Goal: Information Seeking & Learning: Learn about a topic

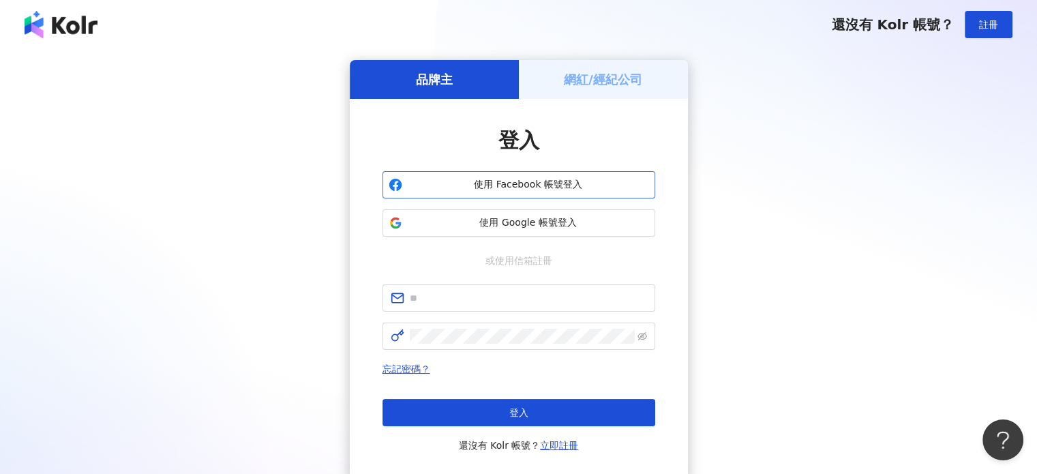
click at [535, 183] on span "使用 Facebook 帳號登入" at bounding box center [528, 185] width 241 height 14
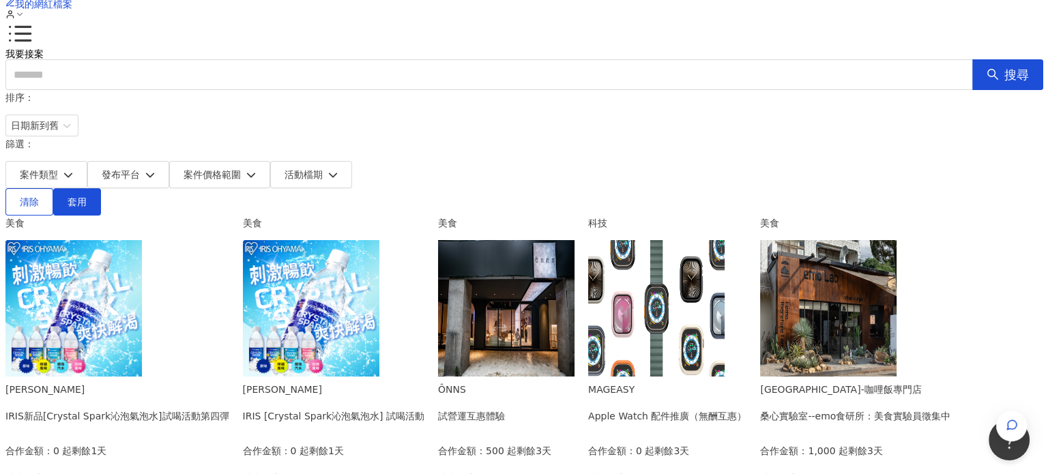
scroll to position [136, 0]
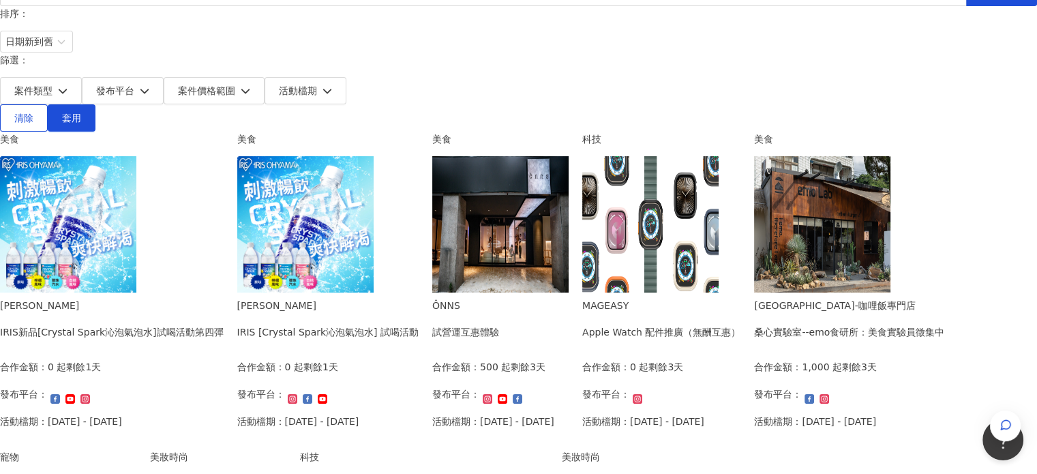
click at [374, 190] on img at bounding box center [305, 224] width 136 height 136
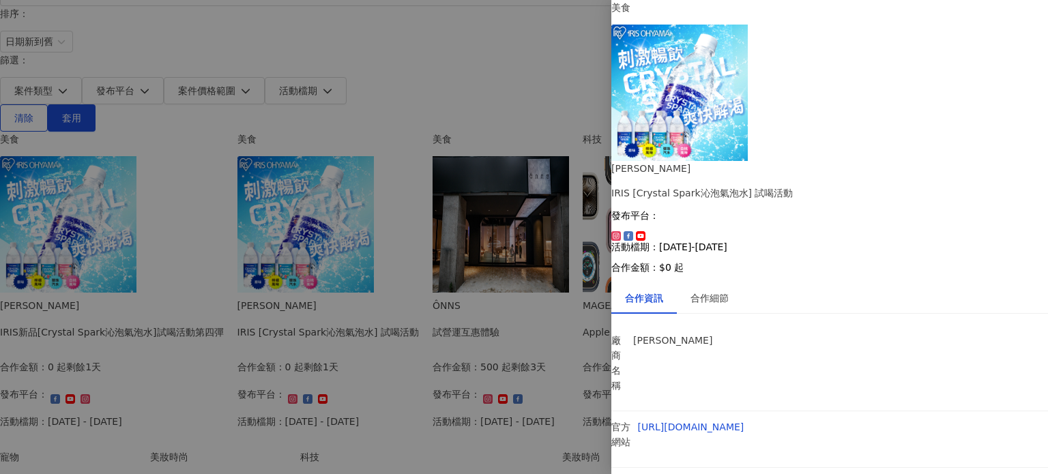
scroll to position [19, 0]
drag, startPoint x: 813, startPoint y: 361, endPoint x: 905, endPoint y: 379, distance: 93.8
drag, startPoint x: 913, startPoint y: 375, endPoint x: 788, endPoint y: 303, distance: 143.7
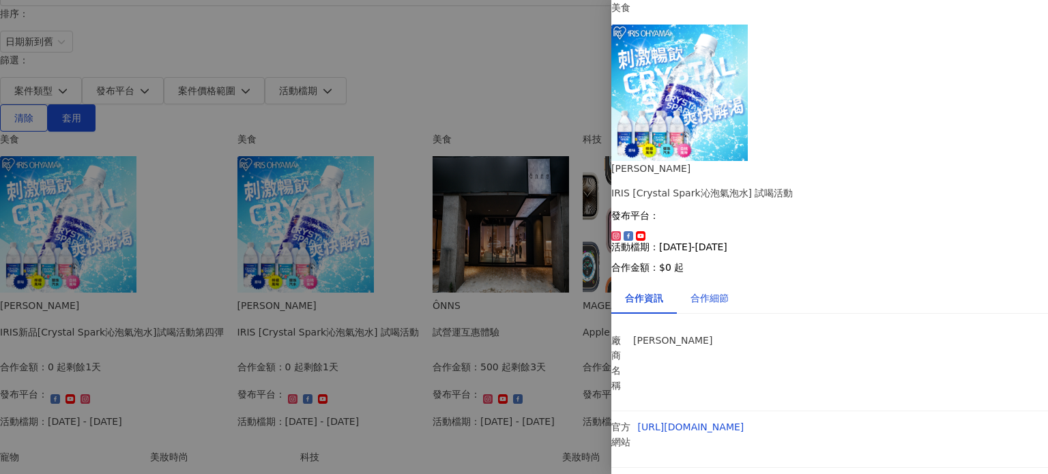
click at [728, 291] on div "合作細節" at bounding box center [709, 298] width 38 height 15
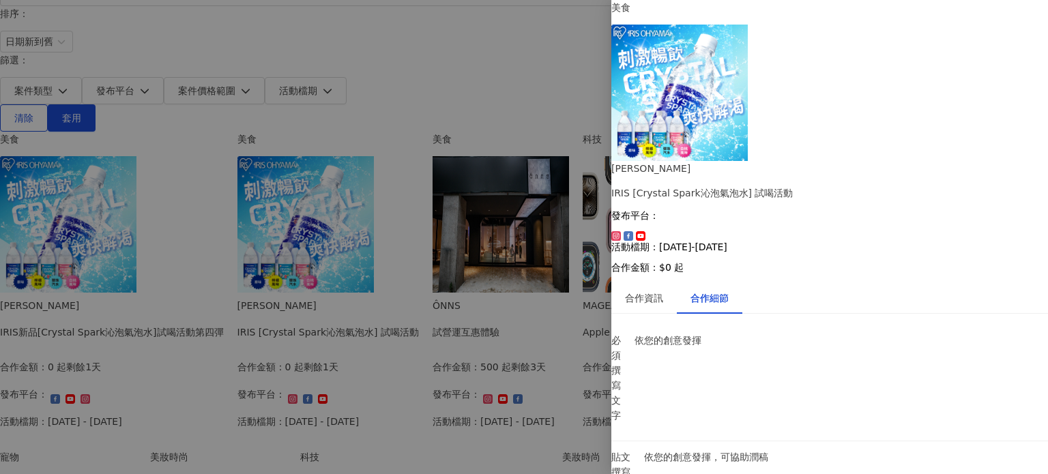
scroll to position [156, 0]
drag, startPoint x: 718, startPoint y: 237, endPoint x: 765, endPoint y: 237, distance: 47.7
drag, startPoint x: 790, startPoint y: 265, endPoint x: 949, endPoint y: 265, distance: 159.6
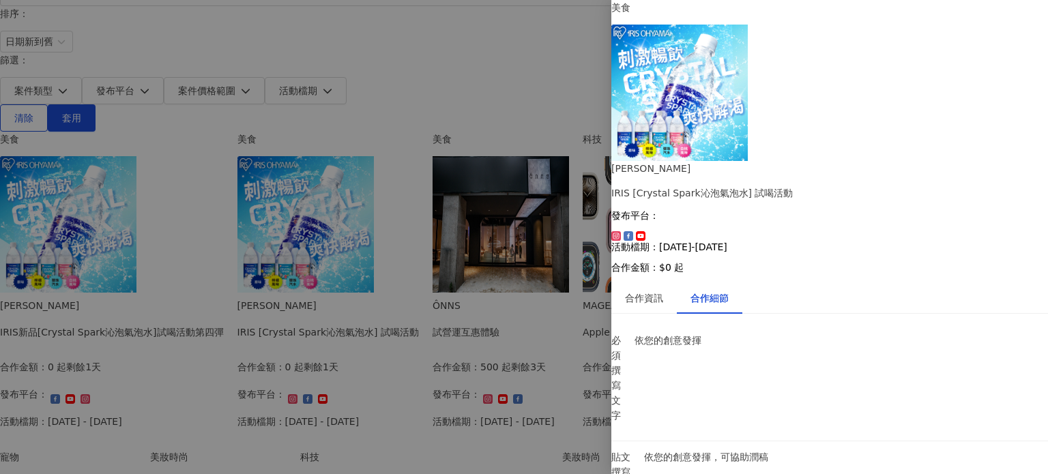
drag, startPoint x: 773, startPoint y: 272, endPoint x: 956, endPoint y: 270, distance: 182.8
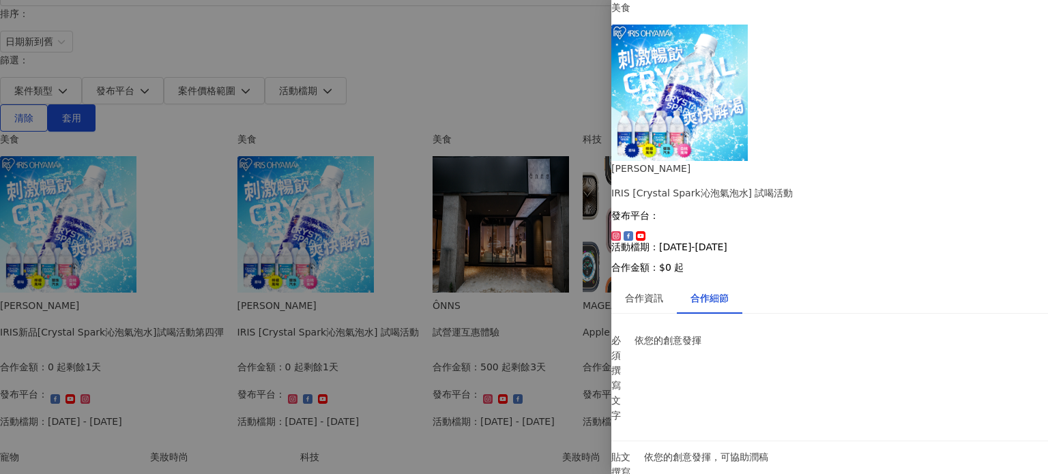
drag, startPoint x: 737, startPoint y: 252, endPoint x: 857, endPoint y: 277, distance: 123.2
drag, startPoint x: 724, startPoint y: 220, endPoint x: 860, endPoint y: 224, distance: 136.5
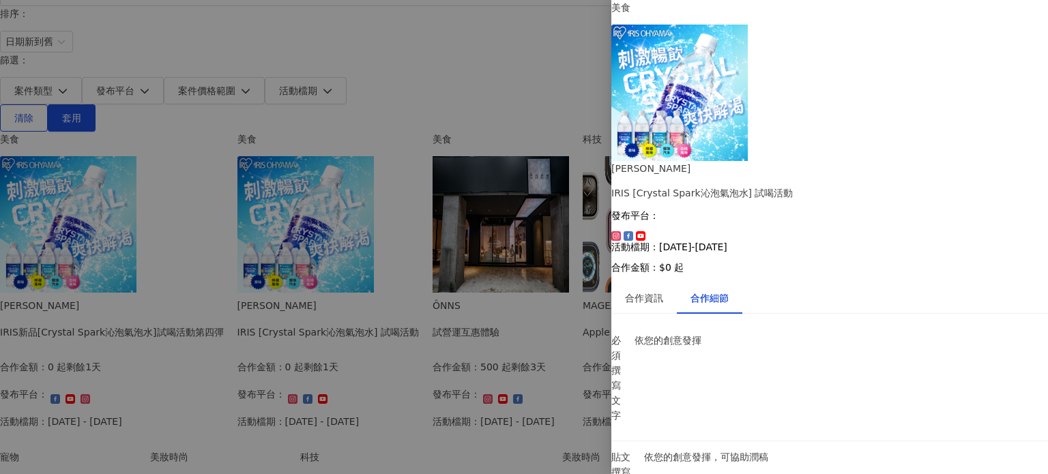
drag, startPoint x: 731, startPoint y: 239, endPoint x: 799, endPoint y: 234, distance: 67.7
drag, startPoint x: 735, startPoint y: 254, endPoint x: 832, endPoint y: 249, distance: 97.0
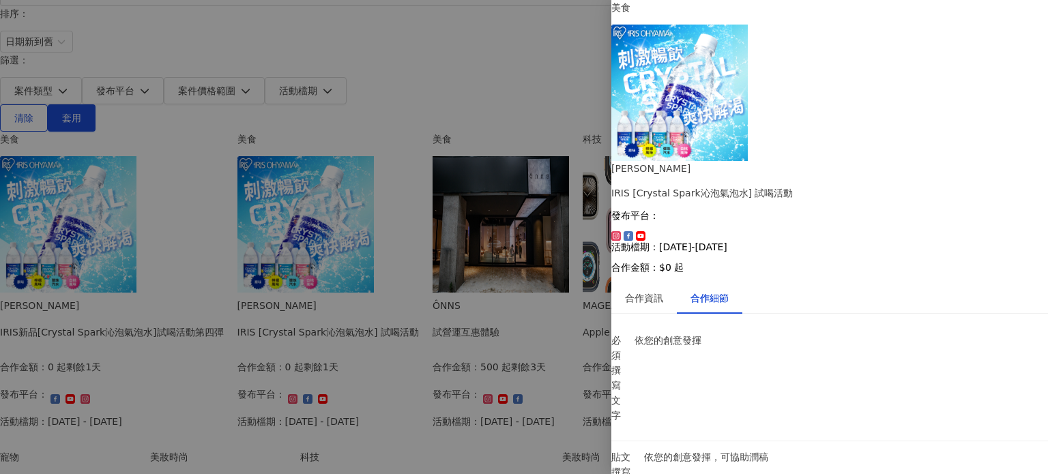
drag, startPoint x: 840, startPoint y: 250, endPoint x: 911, endPoint y: 248, distance: 70.3
drag, startPoint x: 748, startPoint y: 286, endPoint x: 855, endPoint y: 280, distance: 107.9
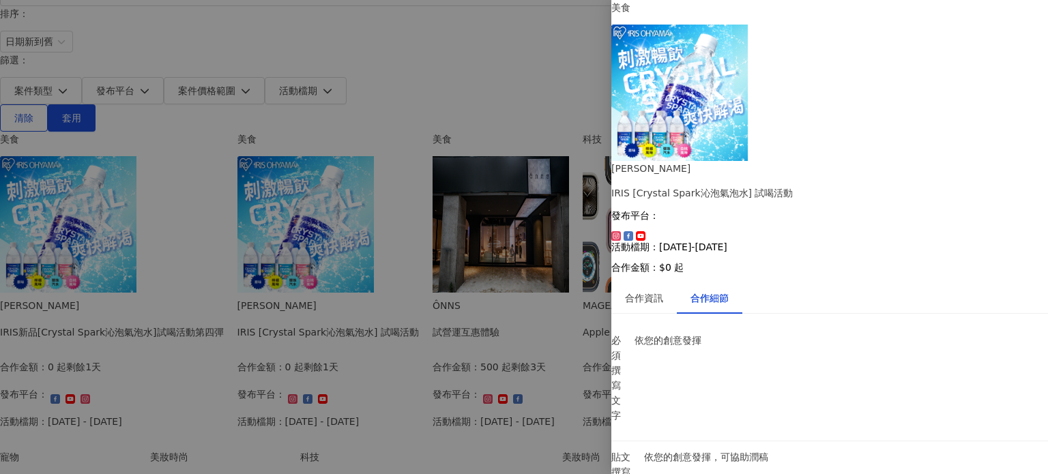
drag, startPoint x: 739, startPoint y: 332, endPoint x: 795, endPoint y: 328, distance: 56.1
drag, startPoint x: 821, startPoint y: 329, endPoint x: 893, endPoint y: 334, distance: 72.5
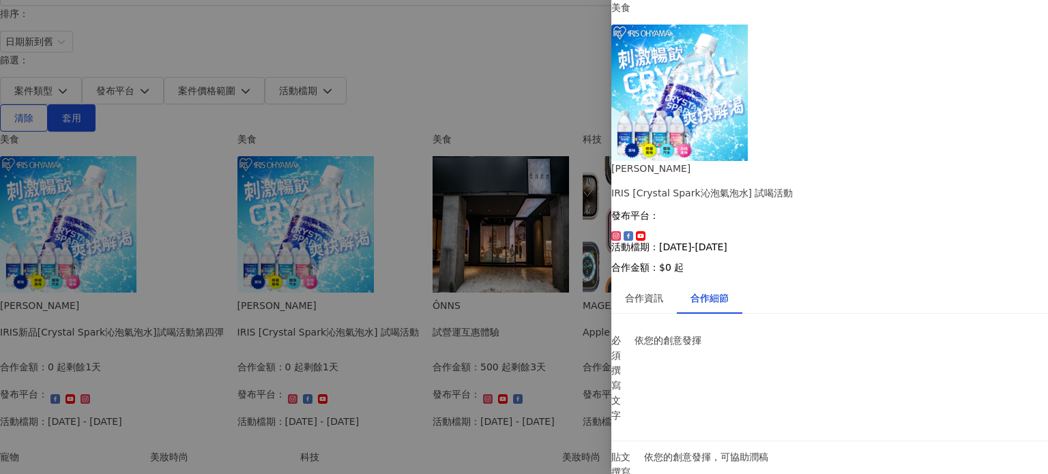
drag, startPoint x: 710, startPoint y: 289, endPoint x: 925, endPoint y: 290, distance: 214.9
click at [256, 214] on div at bounding box center [524, 237] width 1048 height 474
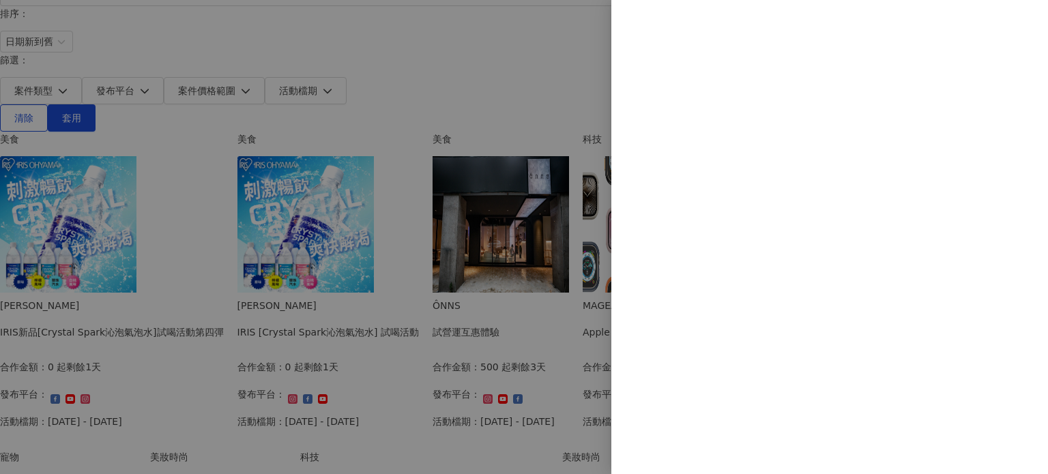
scroll to position [0, 0]
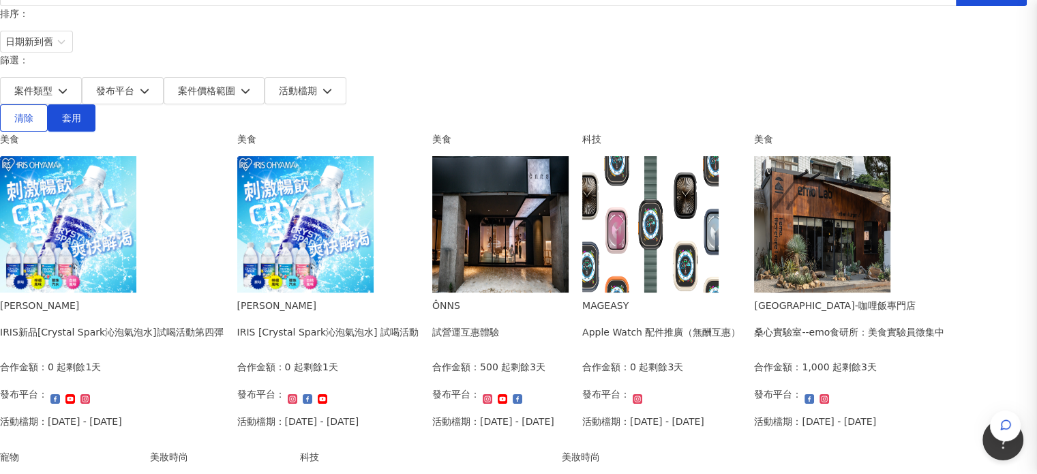
click at [224, 298] on div "[PERSON_NAME]" at bounding box center [112, 305] width 224 height 15
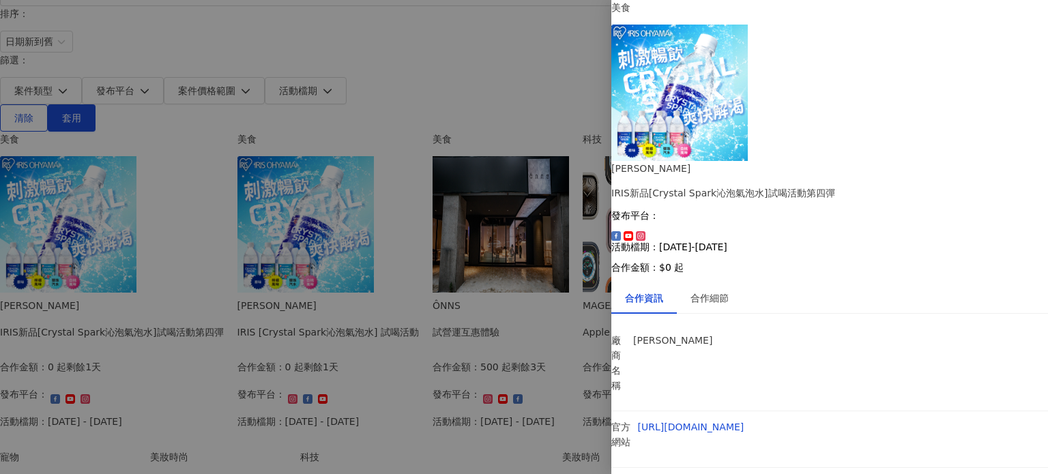
scroll to position [19, 0]
click at [707, 282] on div "合作細節" at bounding box center [709, 297] width 65 height 31
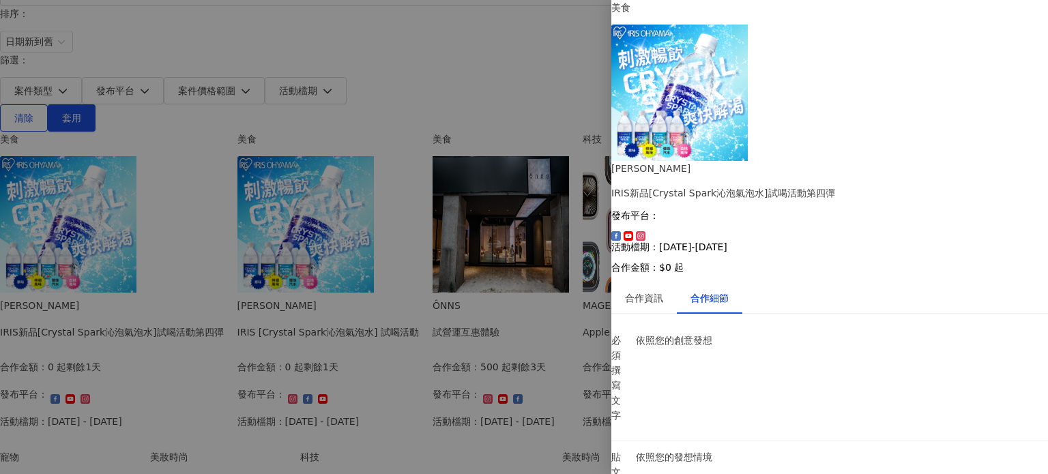
scroll to position [292, 0]
drag, startPoint x: 720, startPoint y: 233, endPoint x: 825, endPoint y: 243, distance: 105.5
drag, startPoint x: 739, startPoint y: 248, endPoint x: 982, endPoint y: 245, distance: 242.8
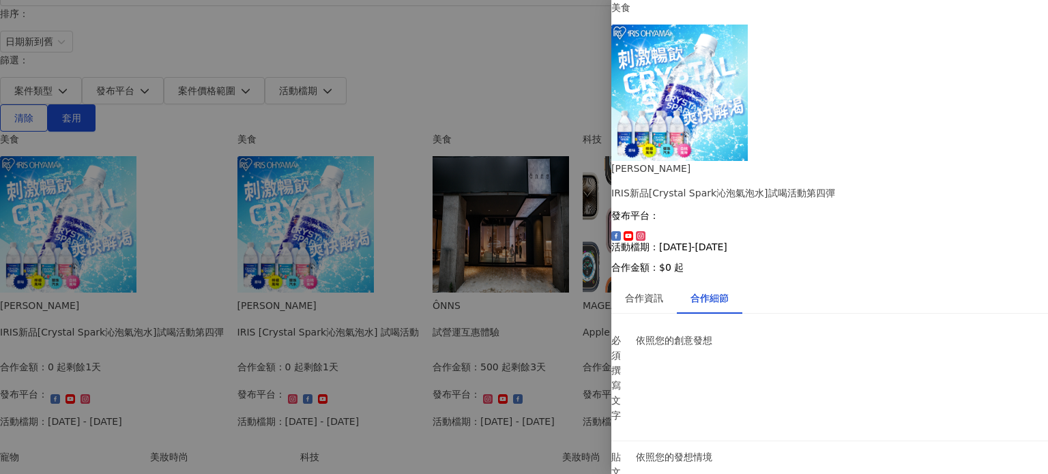
click at [30, 140] on div at bounding box center [524, 237] width 1048 height 474
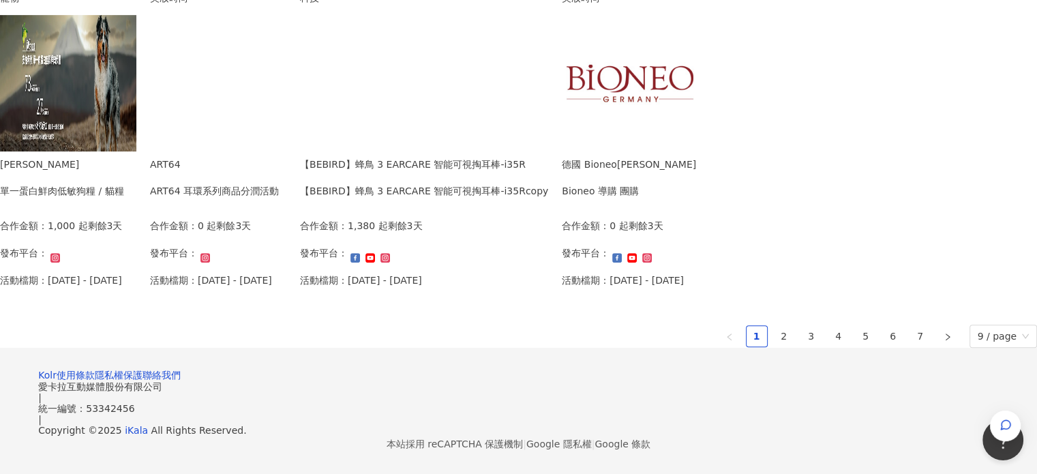
scroll to position [818, 0]
